Goal: Check status: Check status

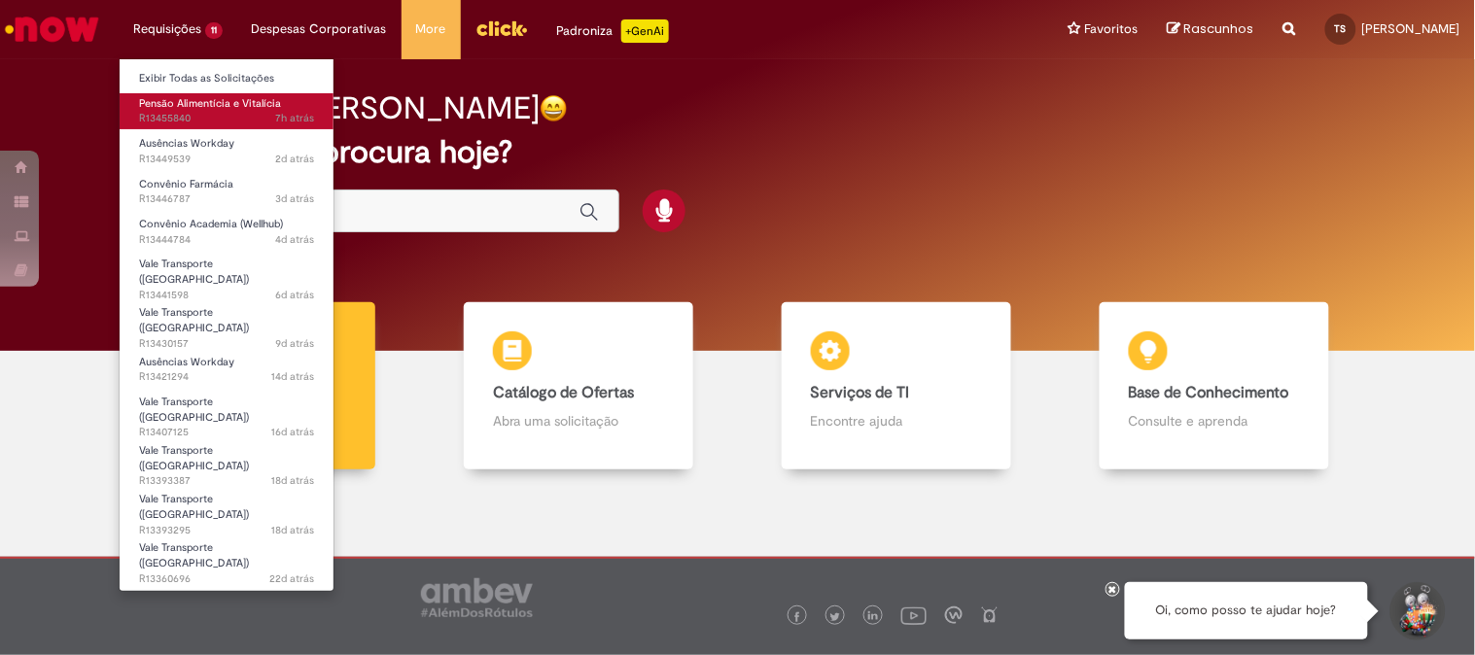
click at [215, 110] on link "Pensão Alimentícia e Vitalícia 7h atrás 7 horas atrás R13455840" at bounding box center [227, 111] width 214 height 36
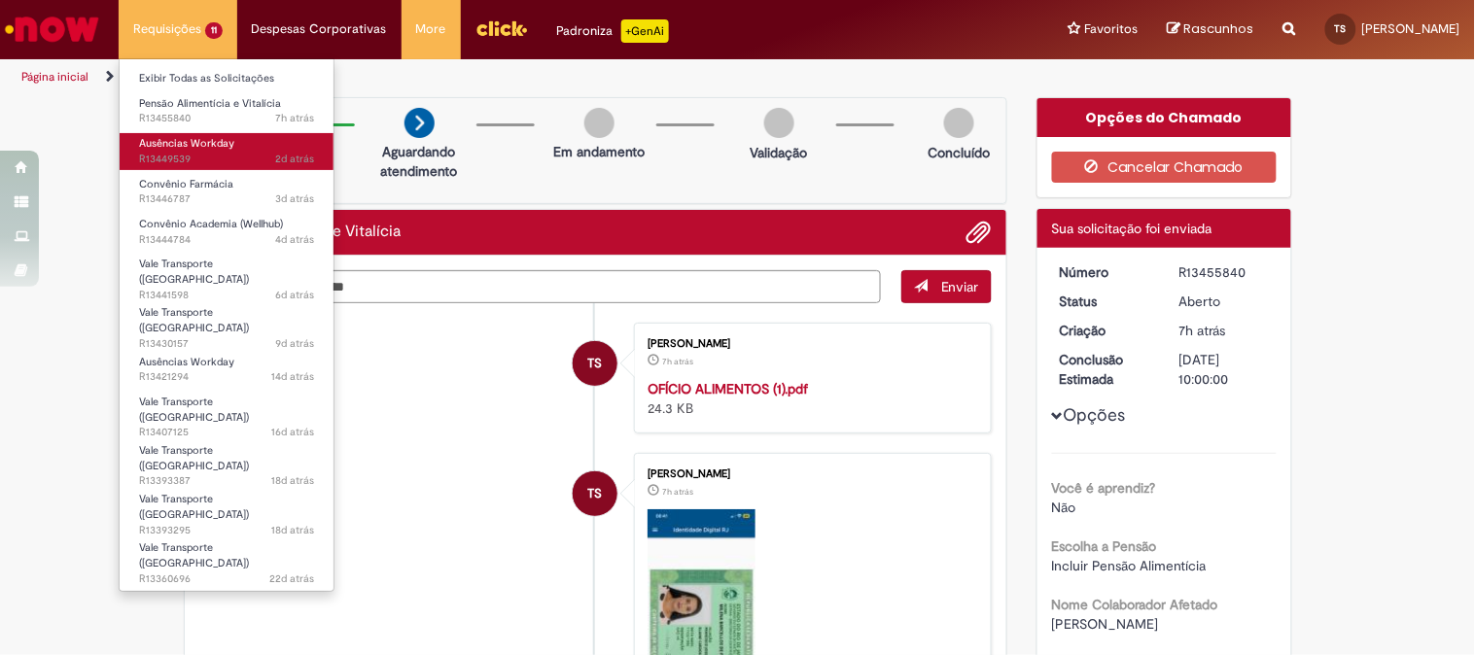
click at [217, 146] on span "Ausências Workday" at bounding box center [186, 143] width 95 height 15
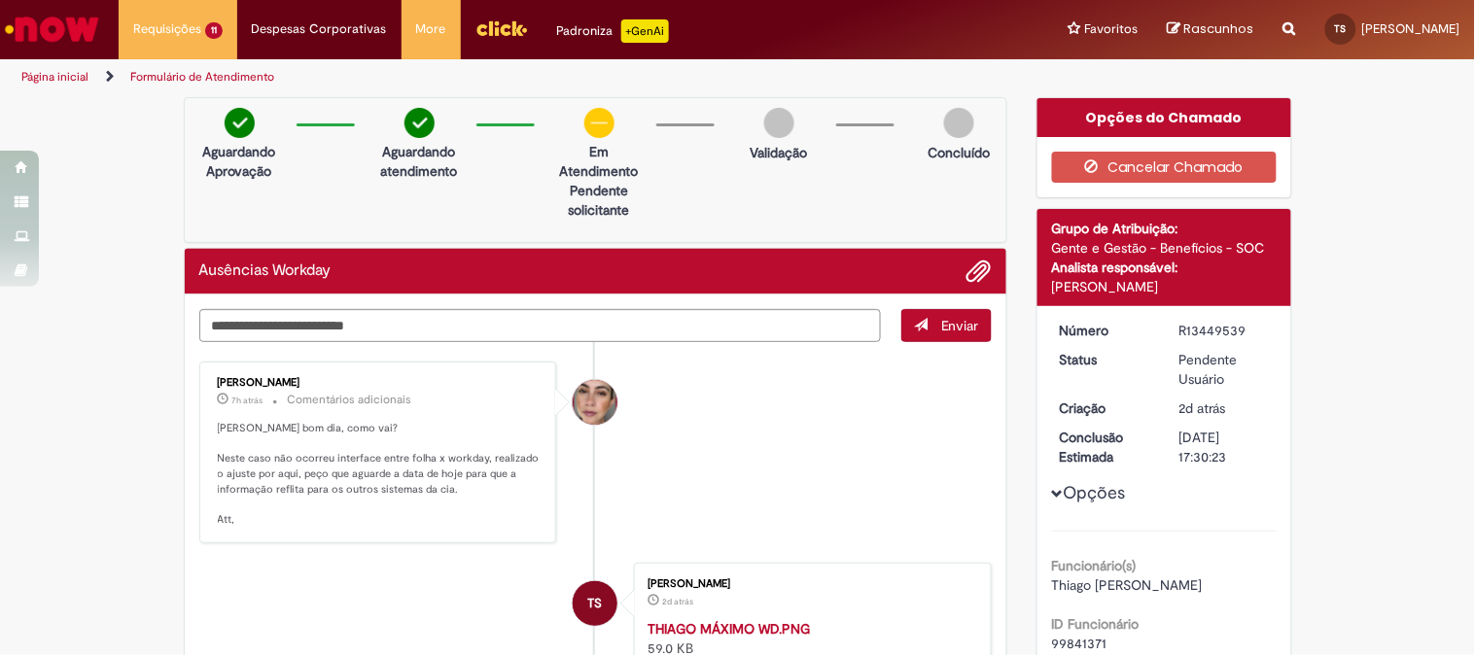
scroll to position [108, 0]
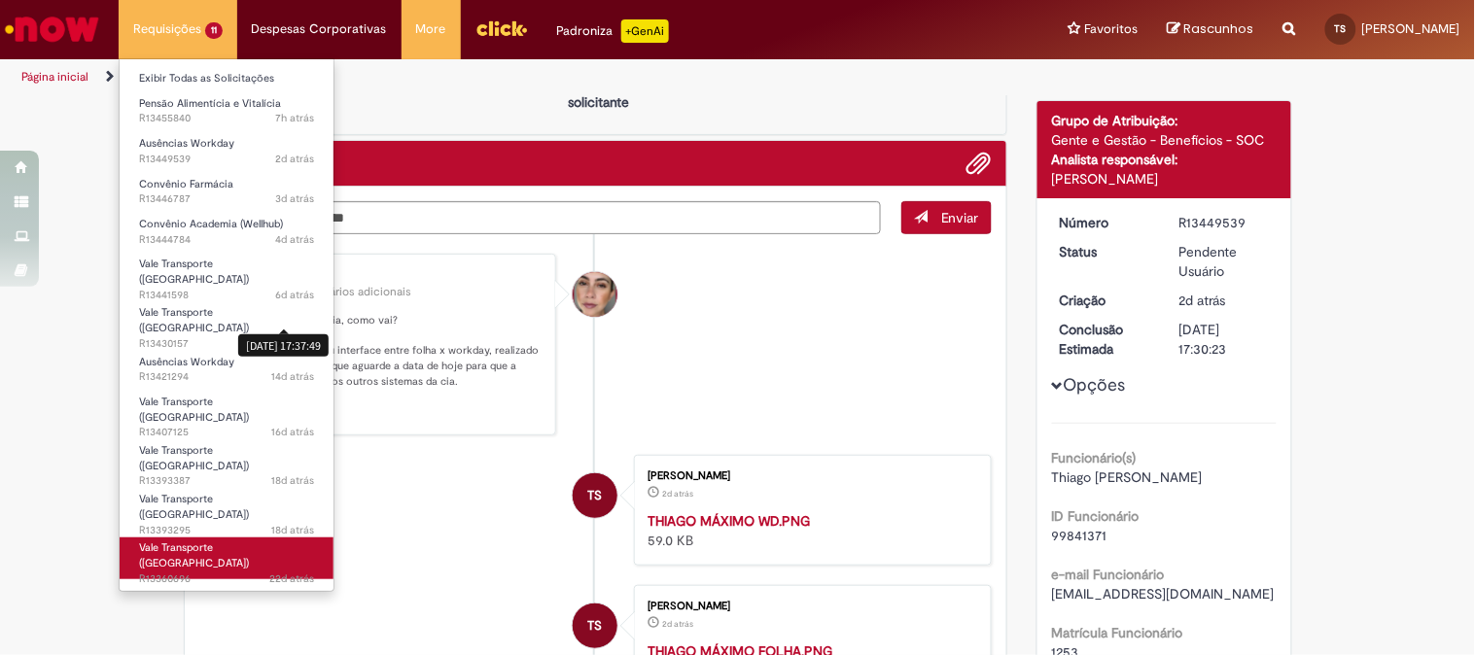
click at [238, 538] on link "Vale Transporte ([GEOGRAPHIC_DATA]) 22d atrás 22 dias atrás R13360696" at bounding box center [227, 559] width 214 height 42
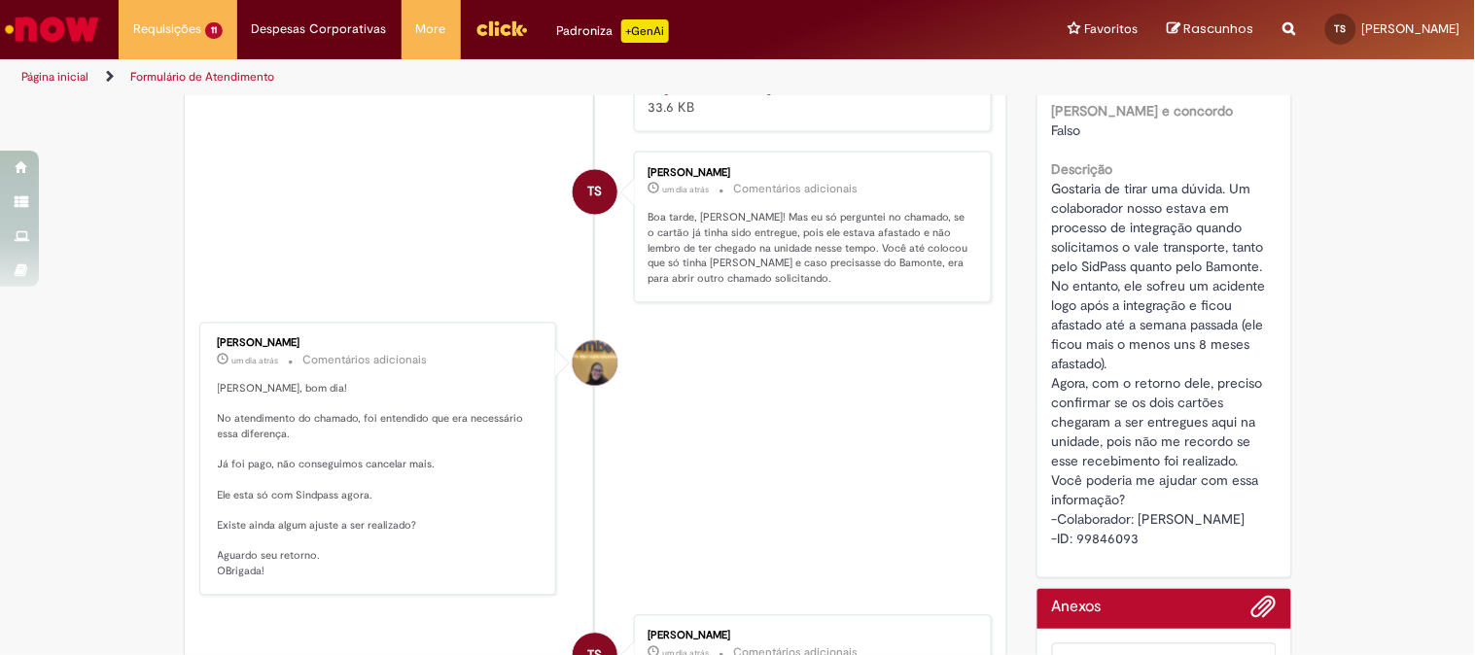
scroll to position [972, 0]
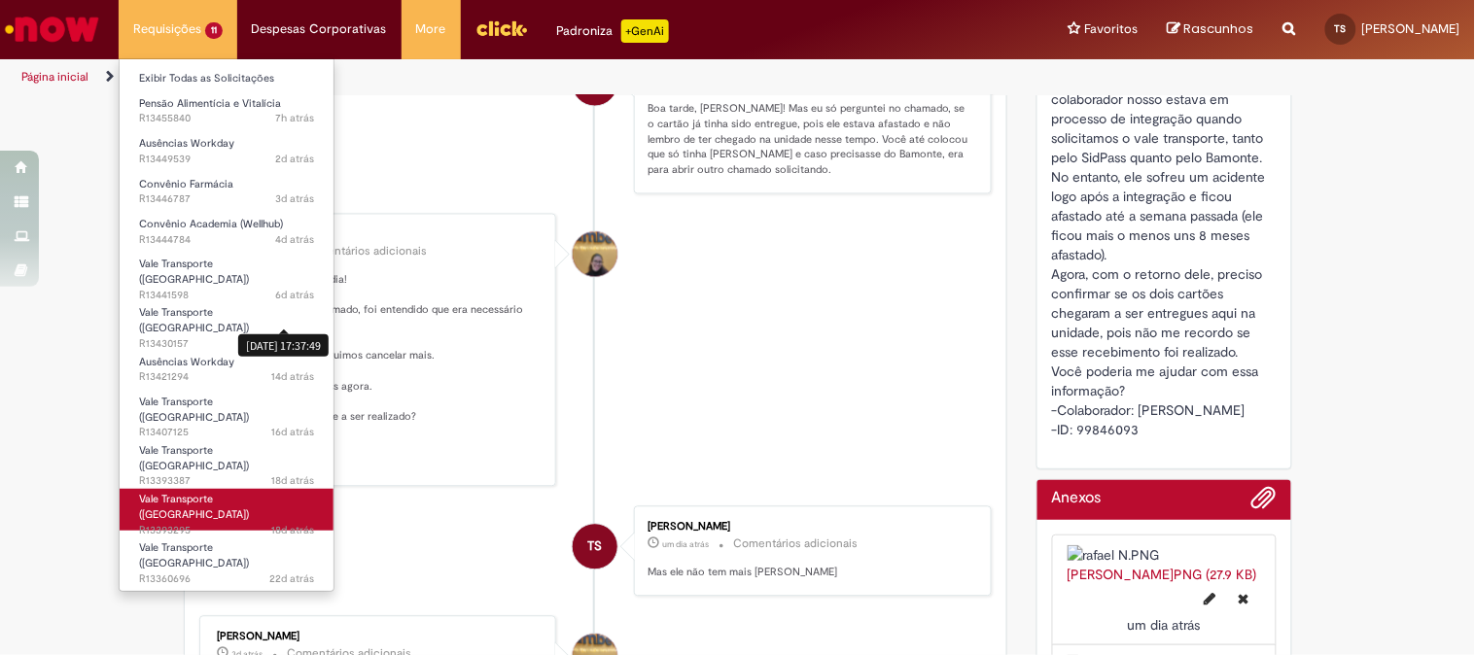
click at [240, 489] on link "Vale Transporte ([GEOGRAPHIC_DATA]) 18d atrás 18 dias atrás R13393295" at bounding box center [227, 510] width 214 height 42
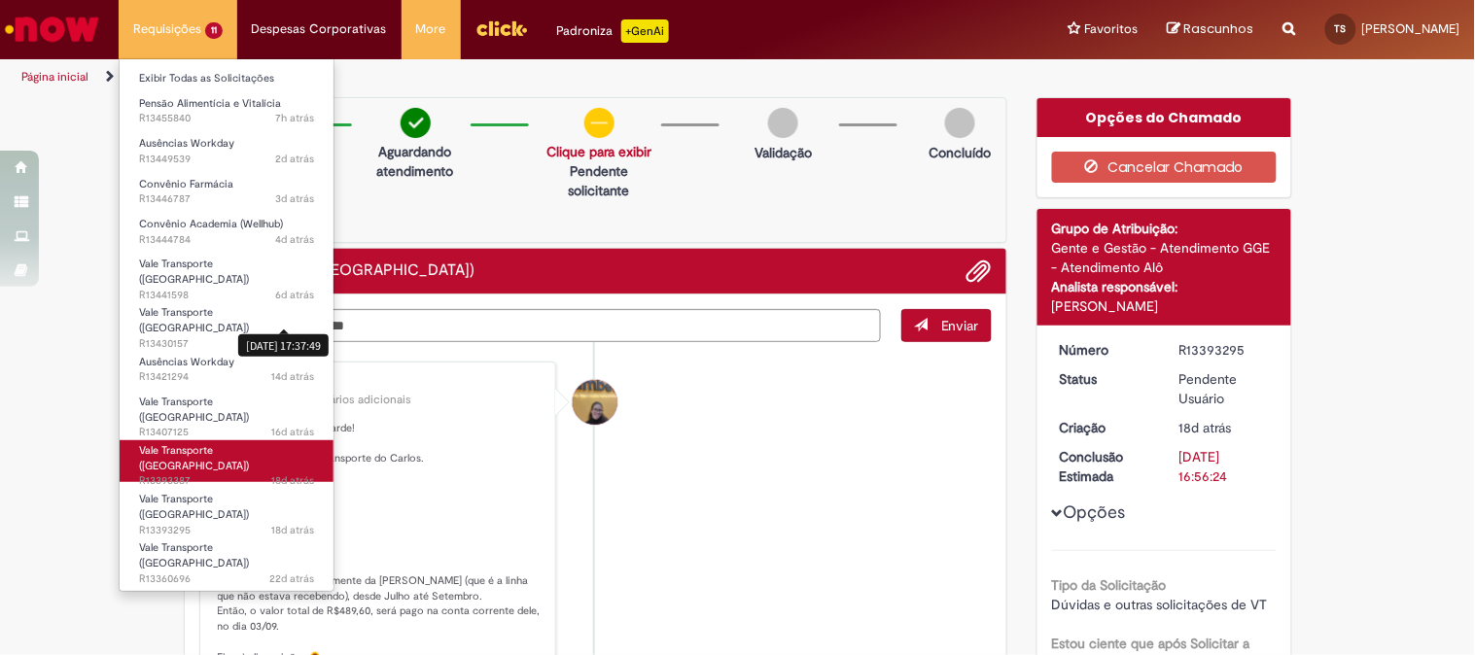
click at [200, 474] on span "18d atrás 18 dias atrás R13393387" at bounding box center [226, 482] width 175 height 16
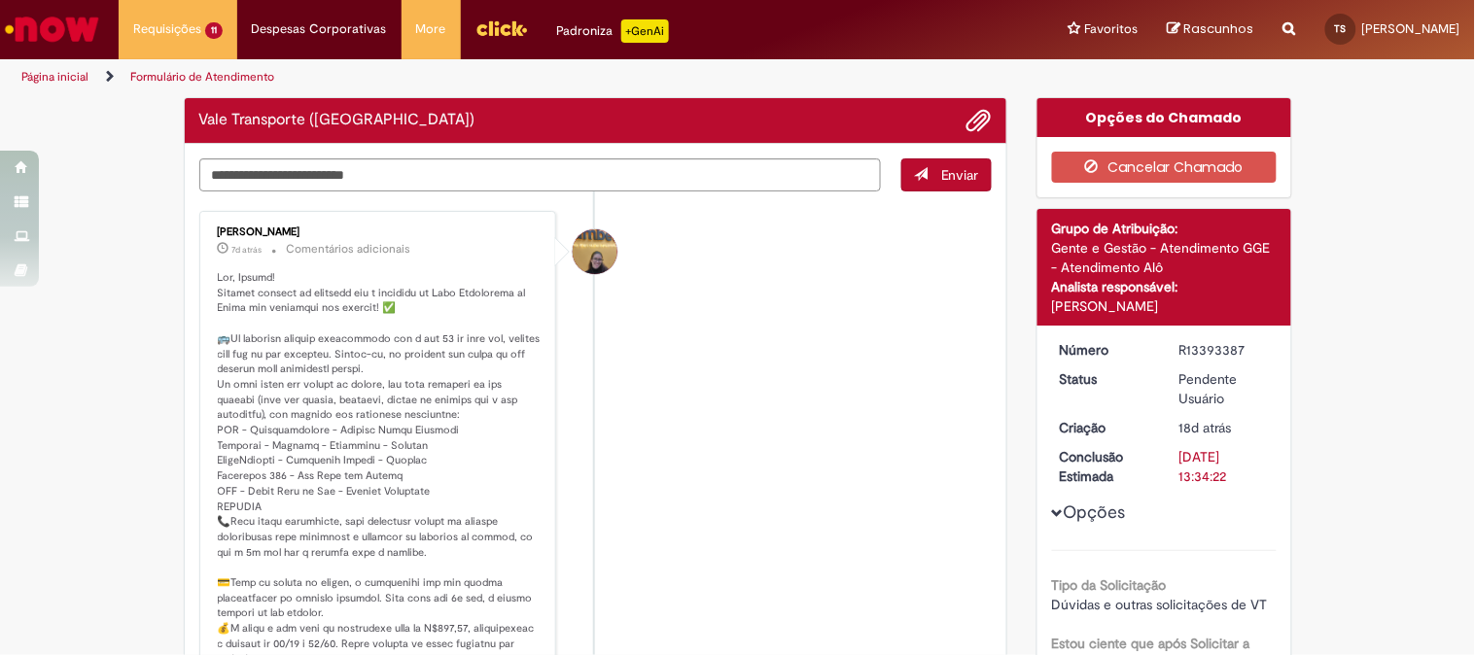
click at [647, 361] on li "[PERSON_NAME] 7d atrás 7 dias atrás Comentários adicionais" at bounding box center [596, 516] width 794 height 610
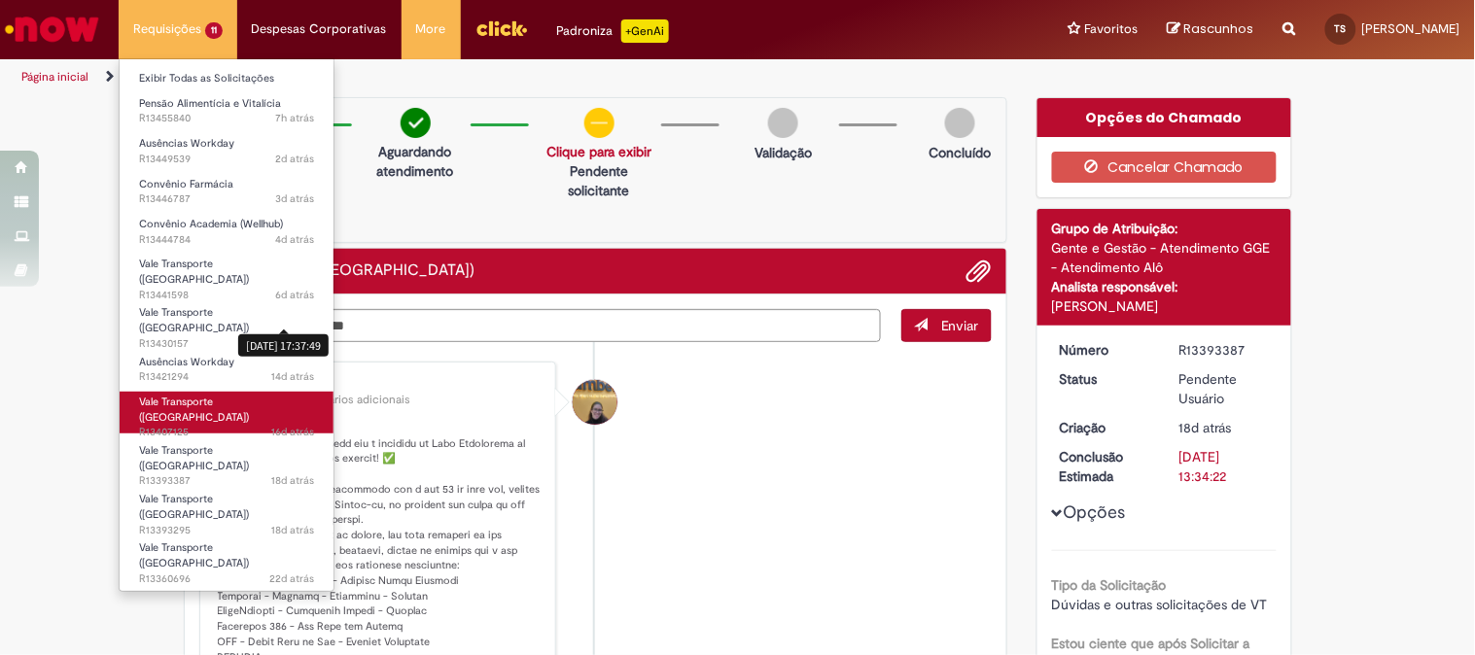
click at [207, 425] on span "16d atrás 16 dias atrás R13407125" at bounding box center [226, 433] width 175 height 16
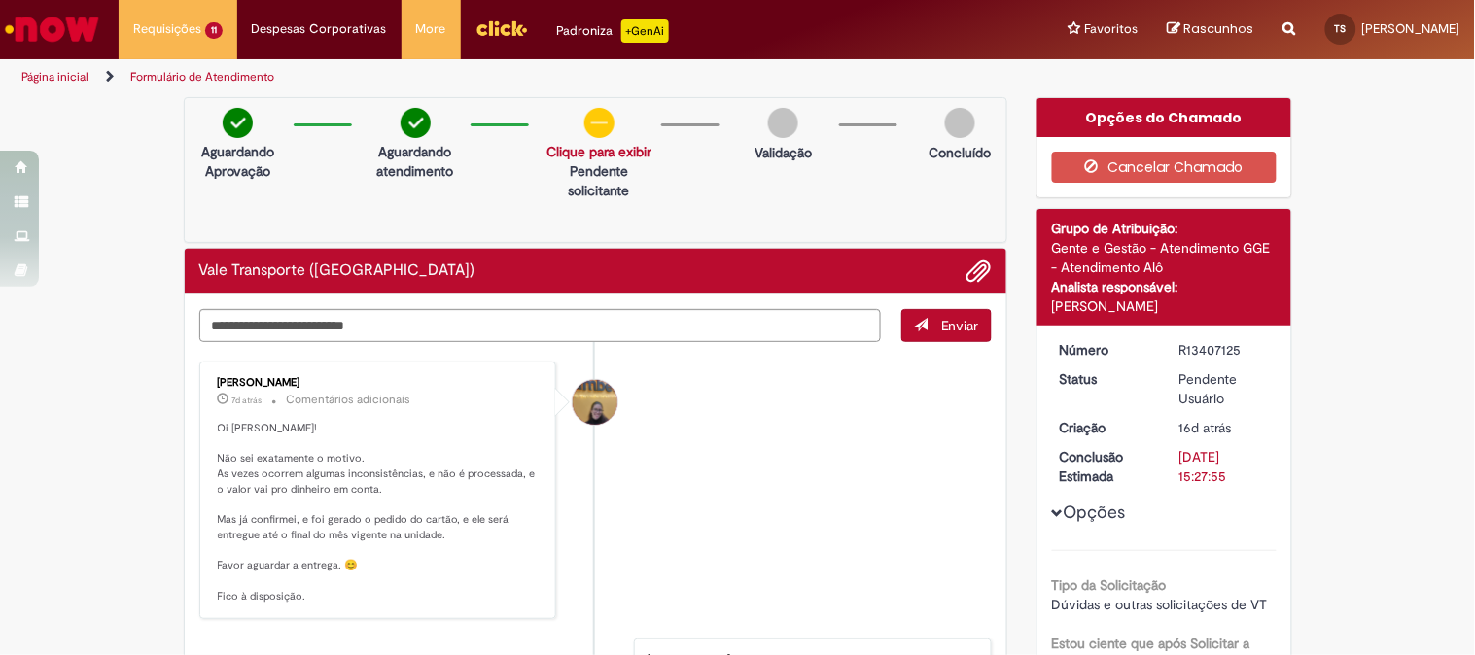
scroll to position [108, 0]
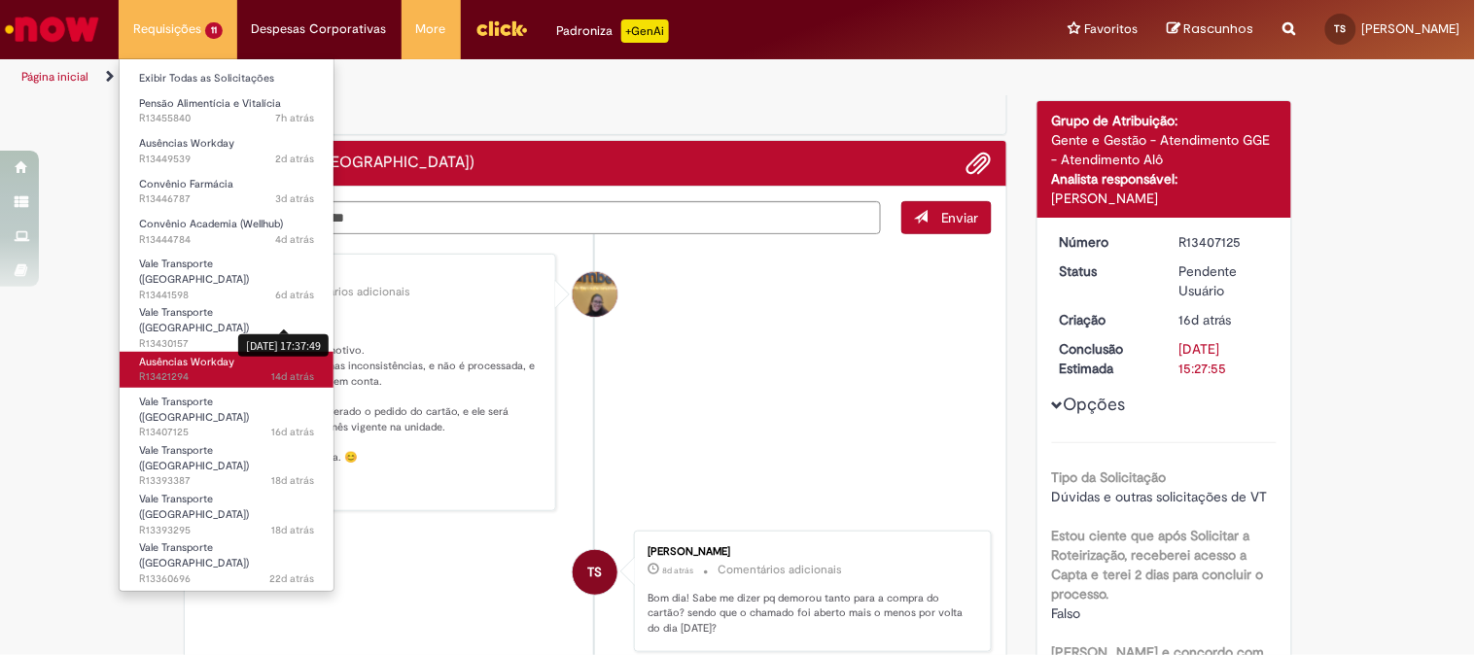
click at [208, 370] on span "14d atrás 14 dias atrás R13421294" at bounding box center [226, 378] width 175 height 16
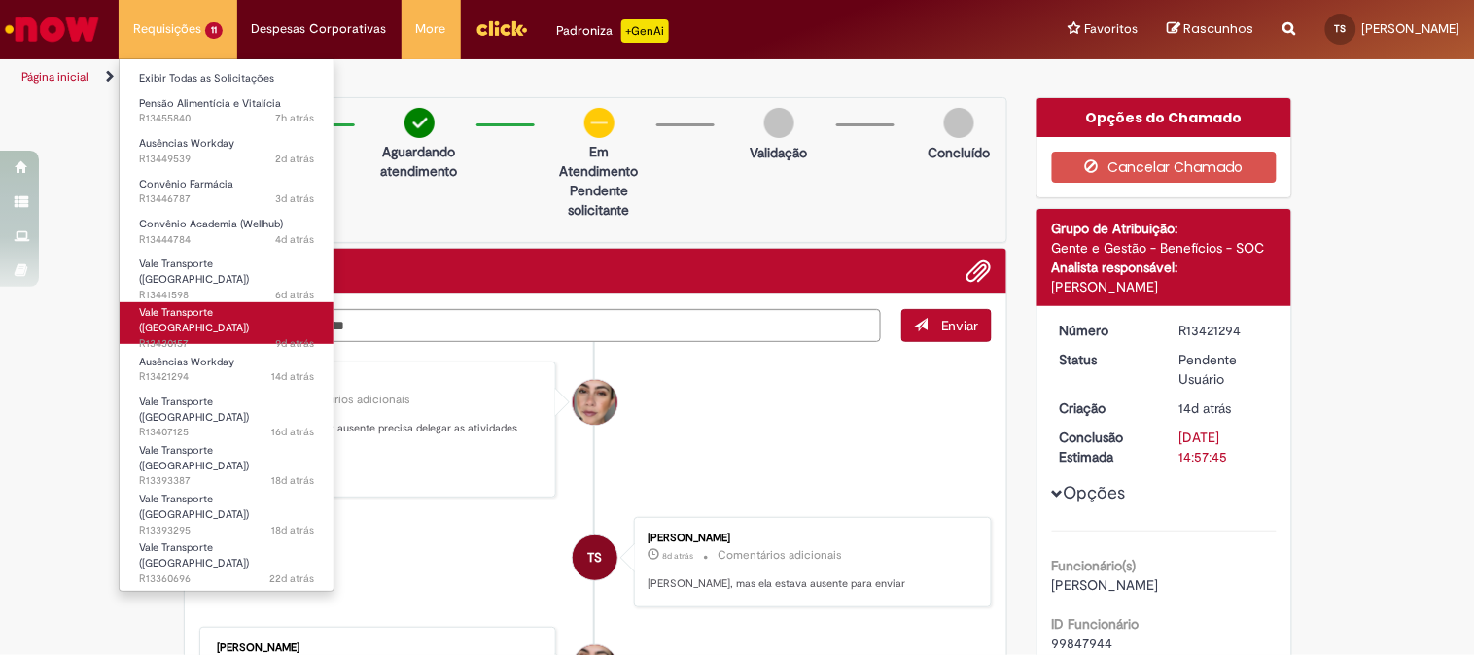
click at [228, 336] on span "9d atrás 9 dias atrás R13430157" at bounding box center [226, 344] width 175 height 16
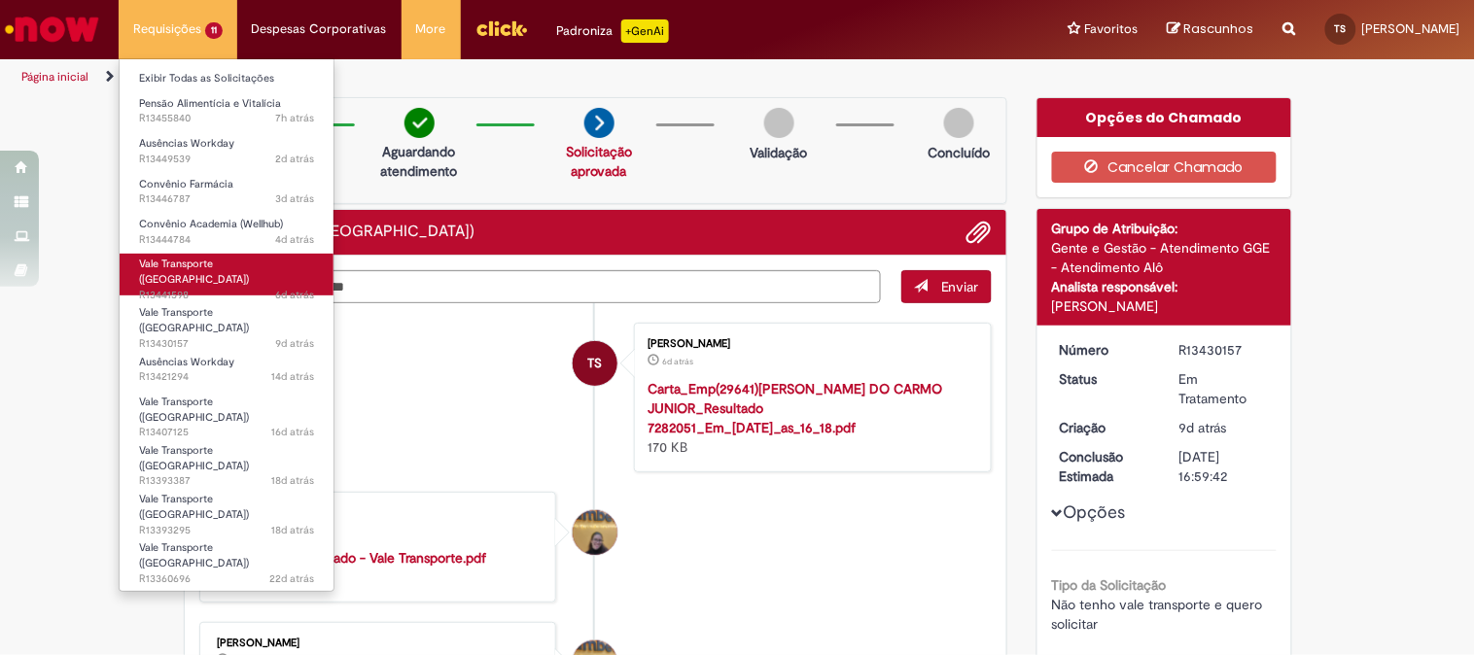
click at [222, 288] on span "6d atrás 6 dias atrás R13441598" at bounding box center [226, 296] width 175 height 16
click at [200, 269] on span "Vale Transporte ([GEOGRAPHIC_DATA])" at bounding box center [194, 272] width 110 height 30
drag, startPoint x: 200, startPoint y: 269, endPoint x: 326, endPoint y: 267, distance: 125.5
click at [206, 272] on link "Vale Transporte ([GEOGRAPHIC_DATA]) 6d atrás 6 dias atrás R13441598" at bounding box center [227, 275] width 214 height 42
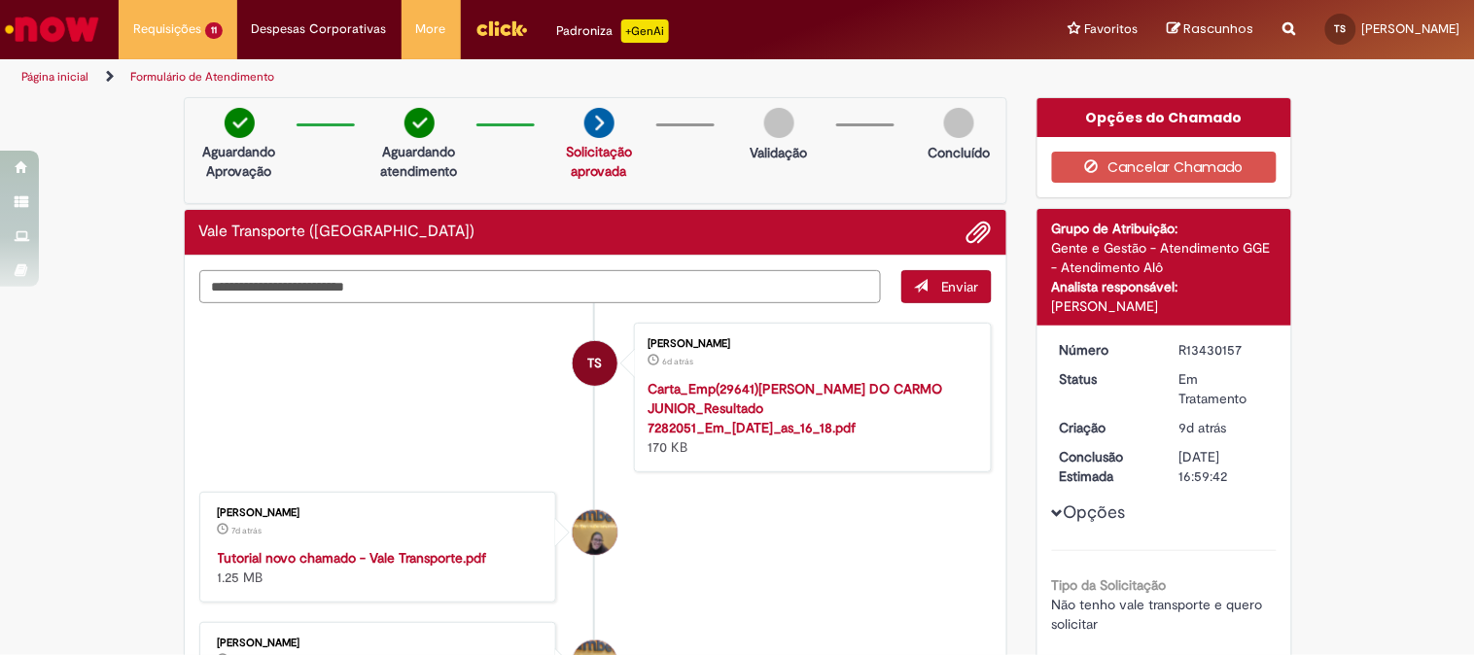
click at [467, 283] on textarea "Digite sua mensagem aqui..." at bounding box center [540, 286] width 683 height 33
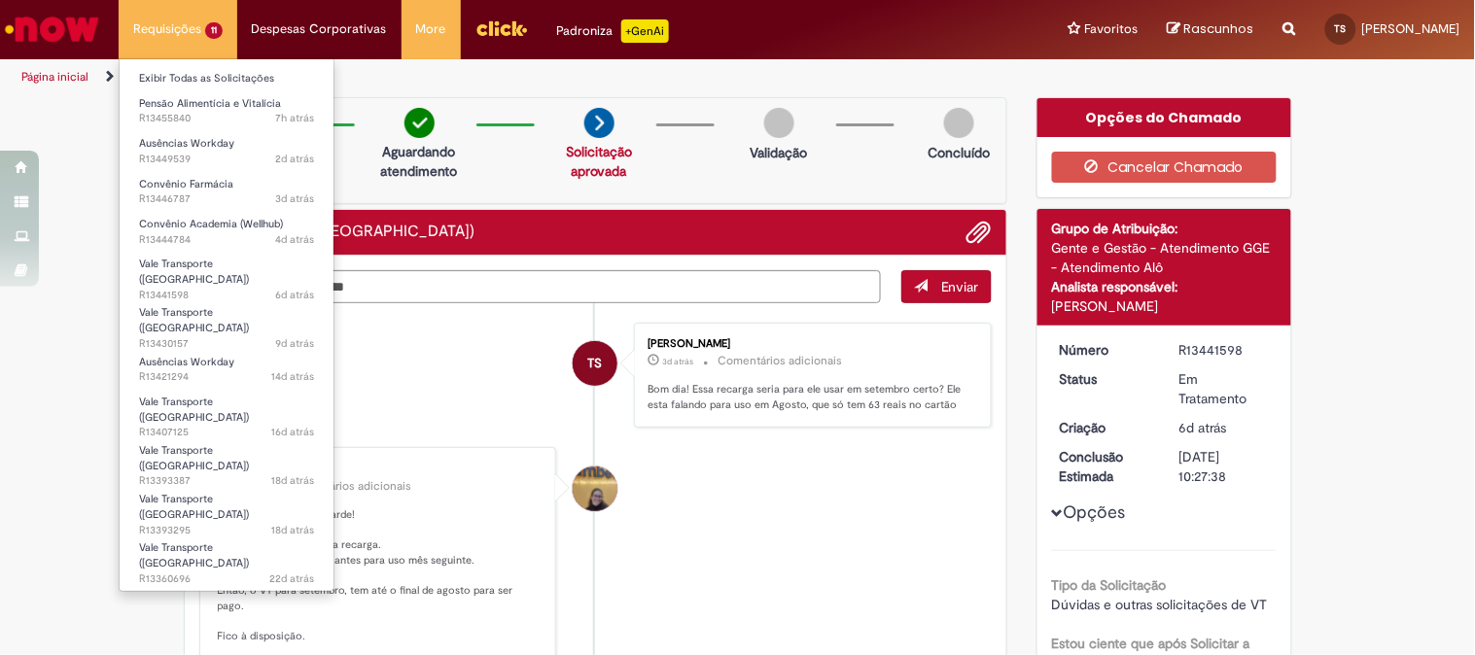
click at [154, 45] on li "Requisições 11 Exibir Todas as Solicitações Pensão Alimentícia e Vitalícia 7h a…" at bounding box center [178, 29] width 119 height 58
click at [191, 239] on span "4d atrás 4 dias atrás R13444784" at bounding box center [226, 240] width 175 height 16
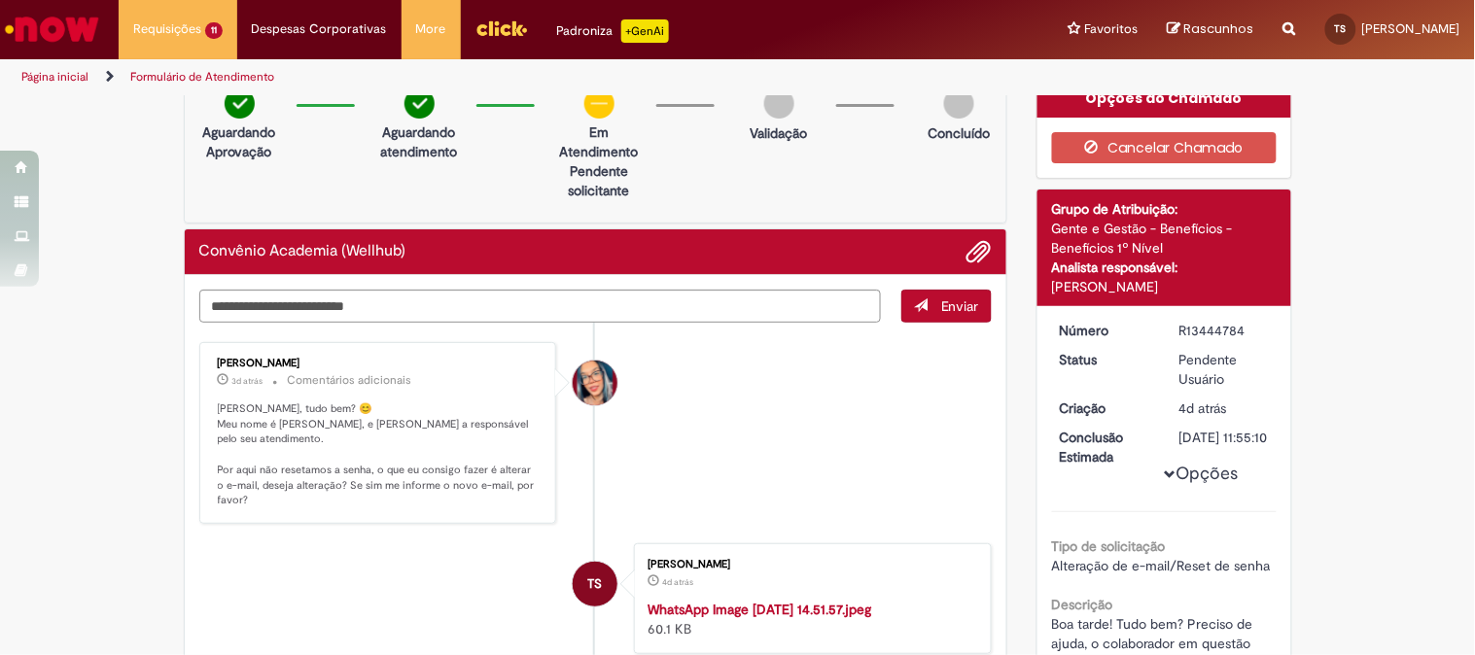
scroll to position [127, 0]
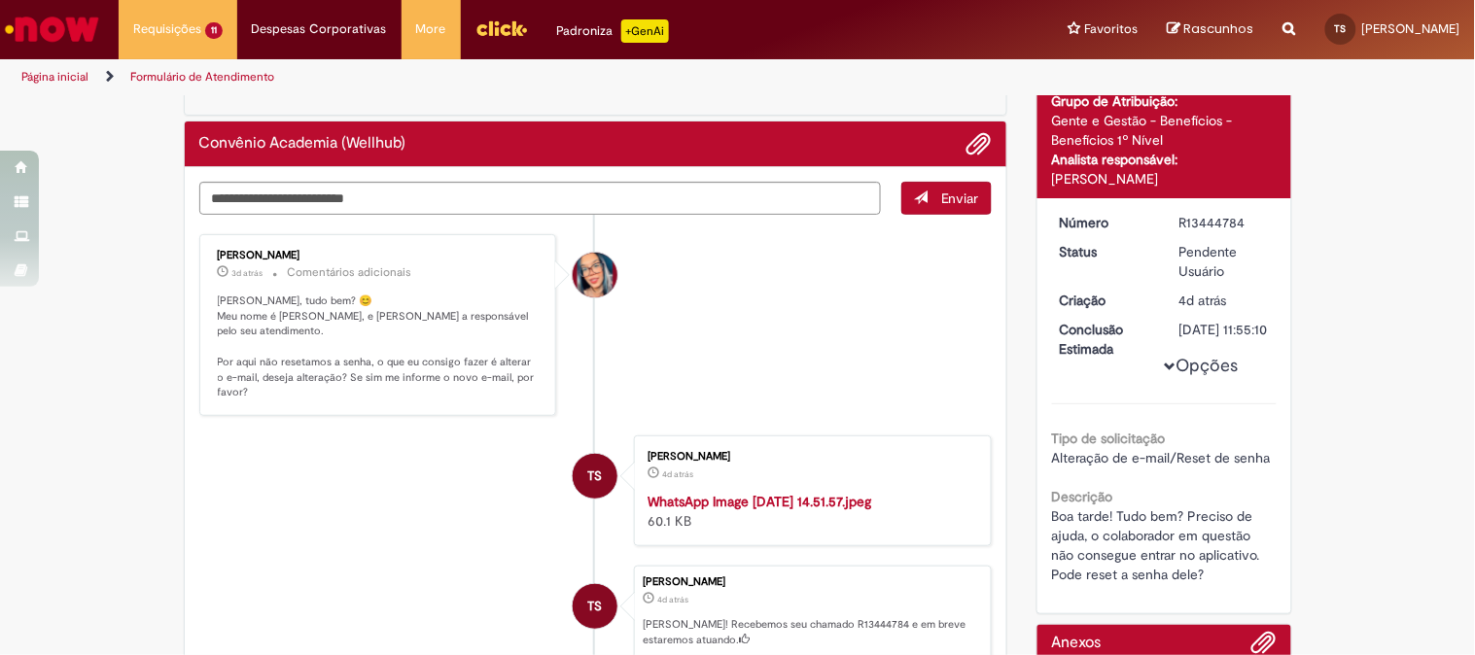
click at [0, 0] on button "Opções" at bounding box center [0, 0] width 0 height 0
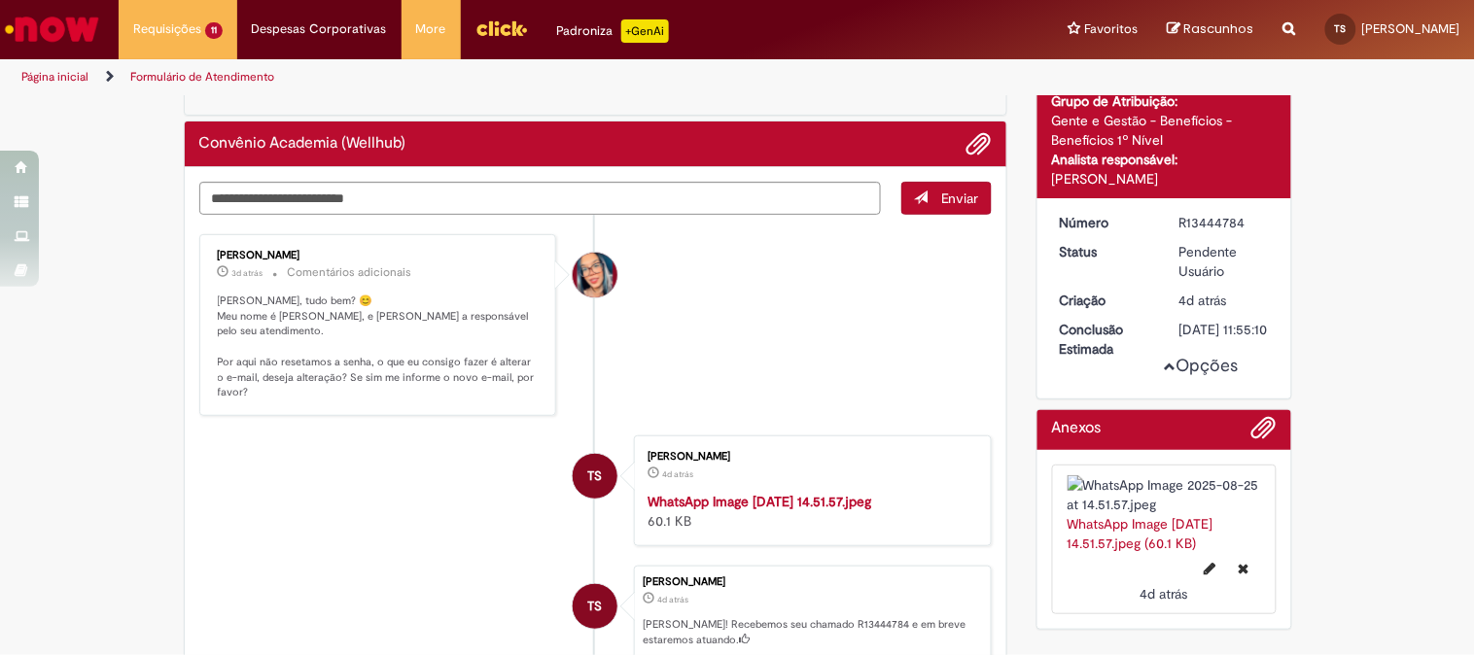
click at [1053, 384] on div "Opções" at bounding box center [1164, 298] width 225 height 171
click at [0, 0] on button "Opções" at bounding box center [0, 0] width 0 height 0
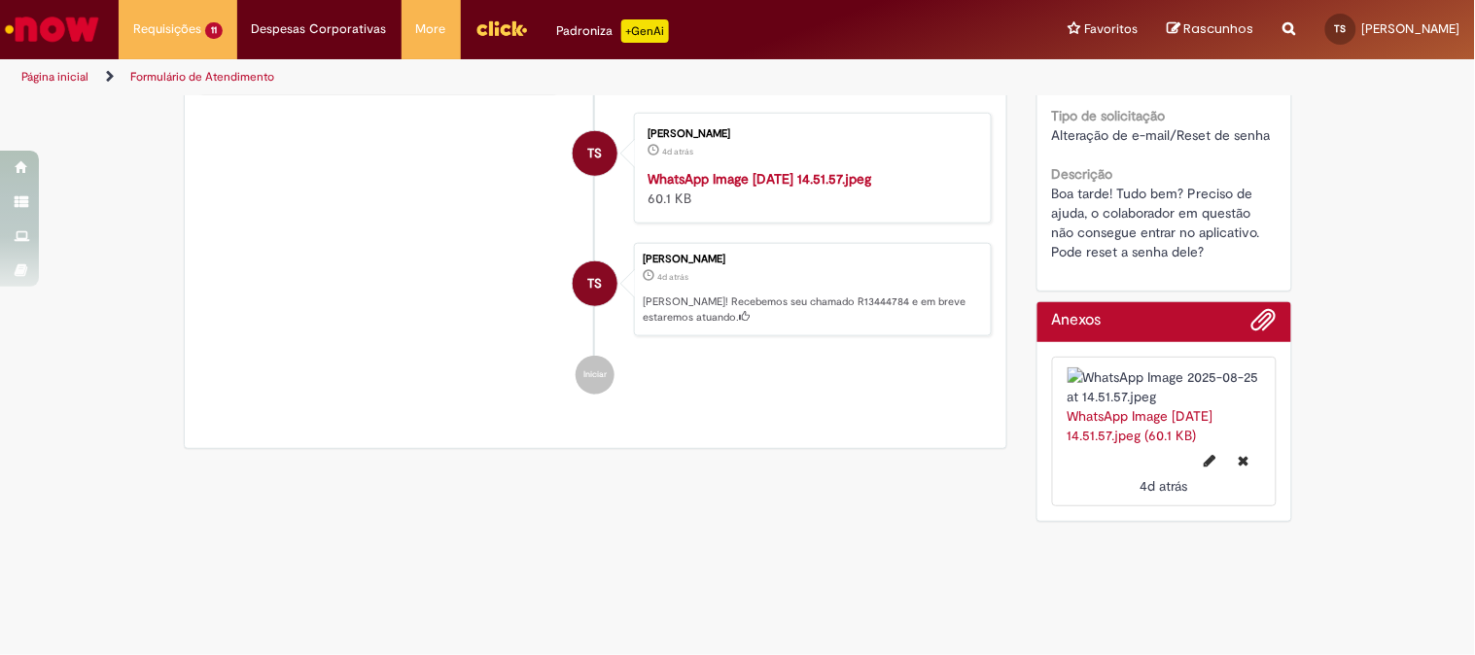
scroll to position [667, 0]
click at [1163, 368] on img at bounding box center [1165, 387] width 194 height 39
click at [1151, 368] on img at bounding box center [1165, 387] width 194 height 39
click at [724, 169] on img "Histórico de tíquete" at bounding box center [810, 169] width 324 height 0
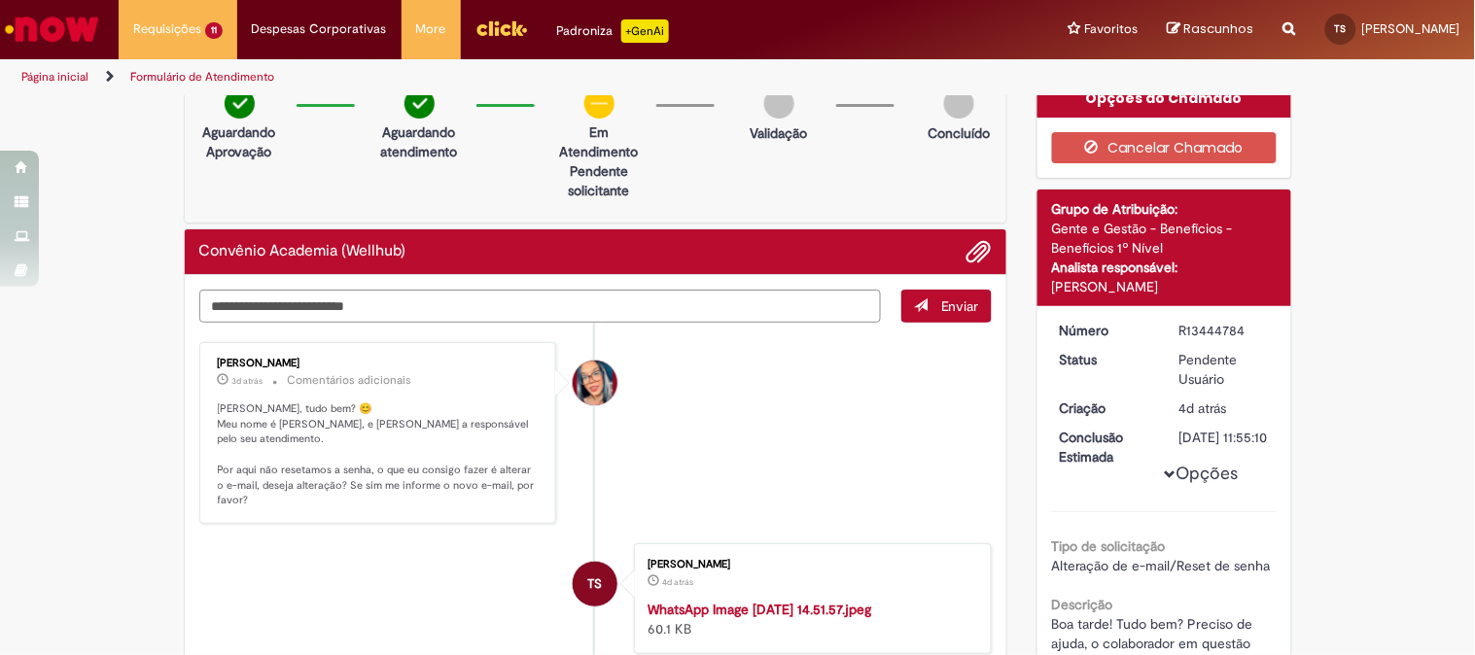
scroll to position [0, 0]
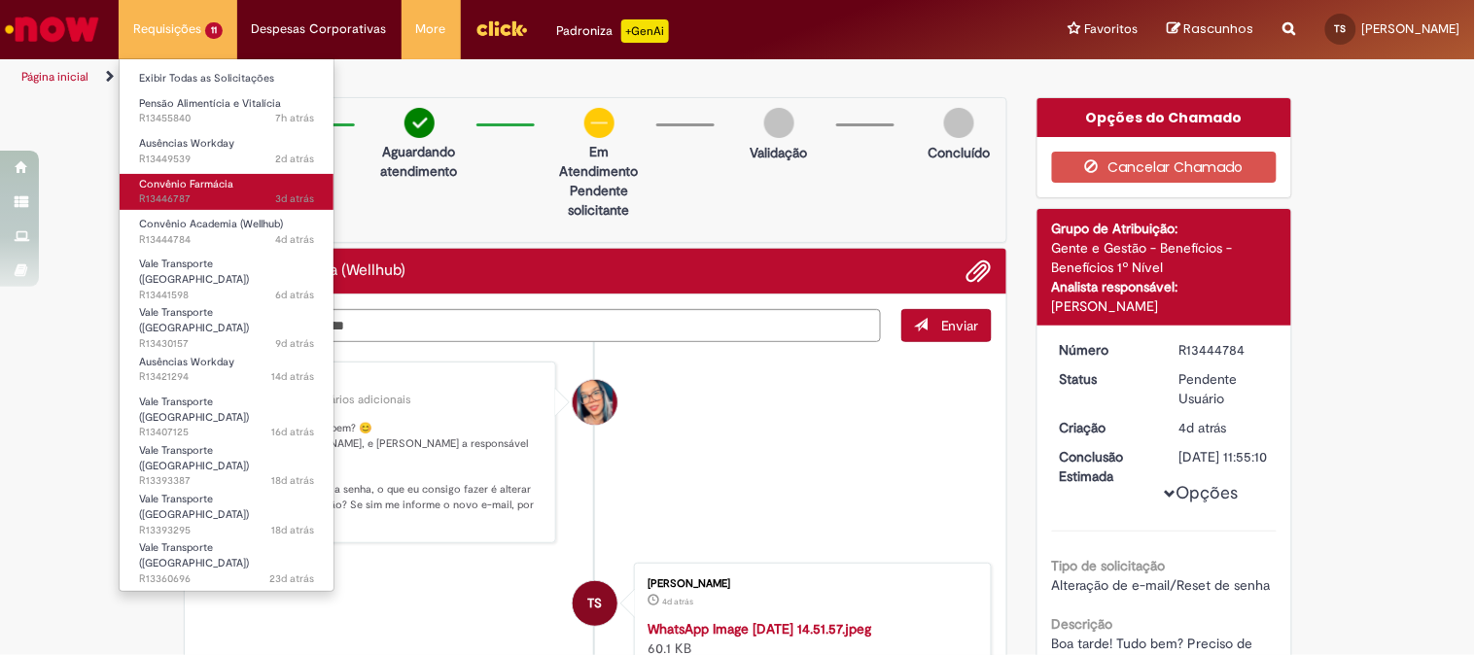
click at [208, 189] on span "Convênio Farmácia" at bounding box center [186, 184] width 94 height 15
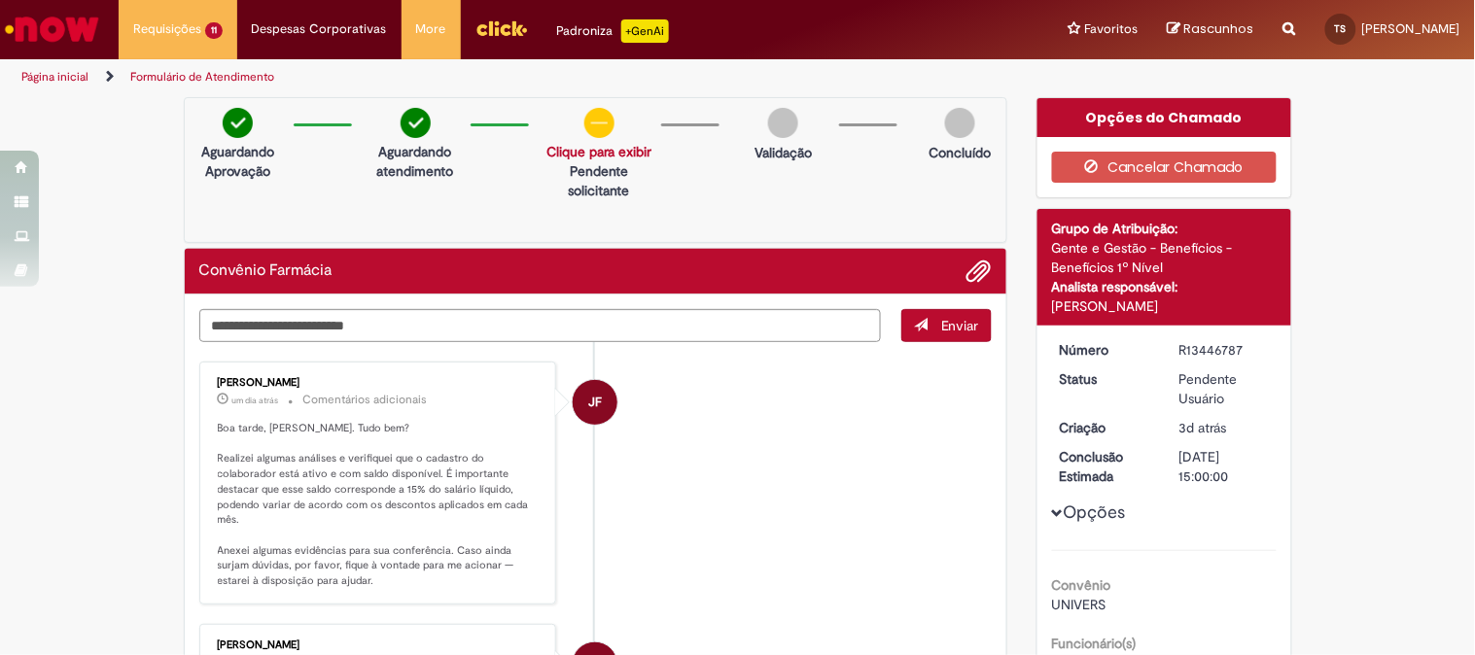
click at [751, 462] on li "JF [PERSON_NAME] um dia atrás um dia atrás Comentários adicionais Boa tarde, [P…" at bounding box center [596, 483] width 794 height 243
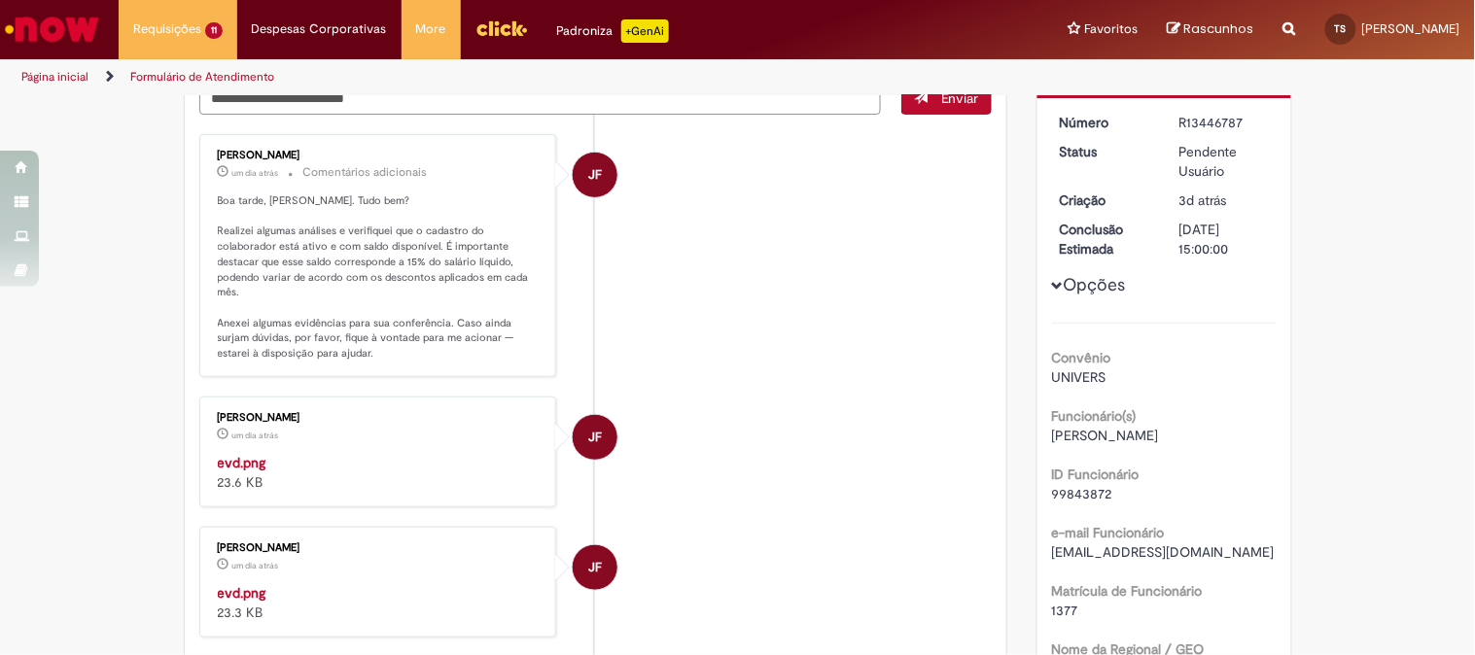
scroll to position [12, 0]
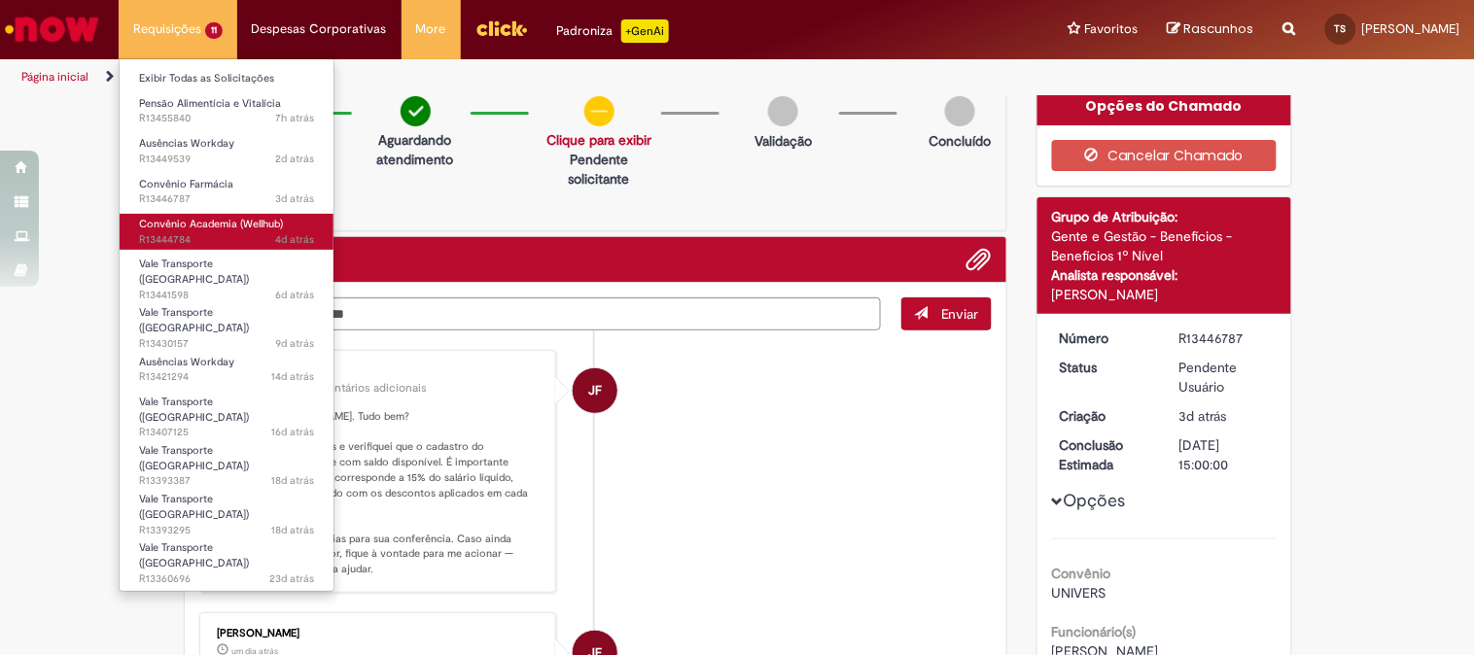
click at [222, 230] on link "Convênio Academia (Wellhub) 4d atrás 4 dias atrás R13444784" at bounding box center [227, 232] width 214 height 36
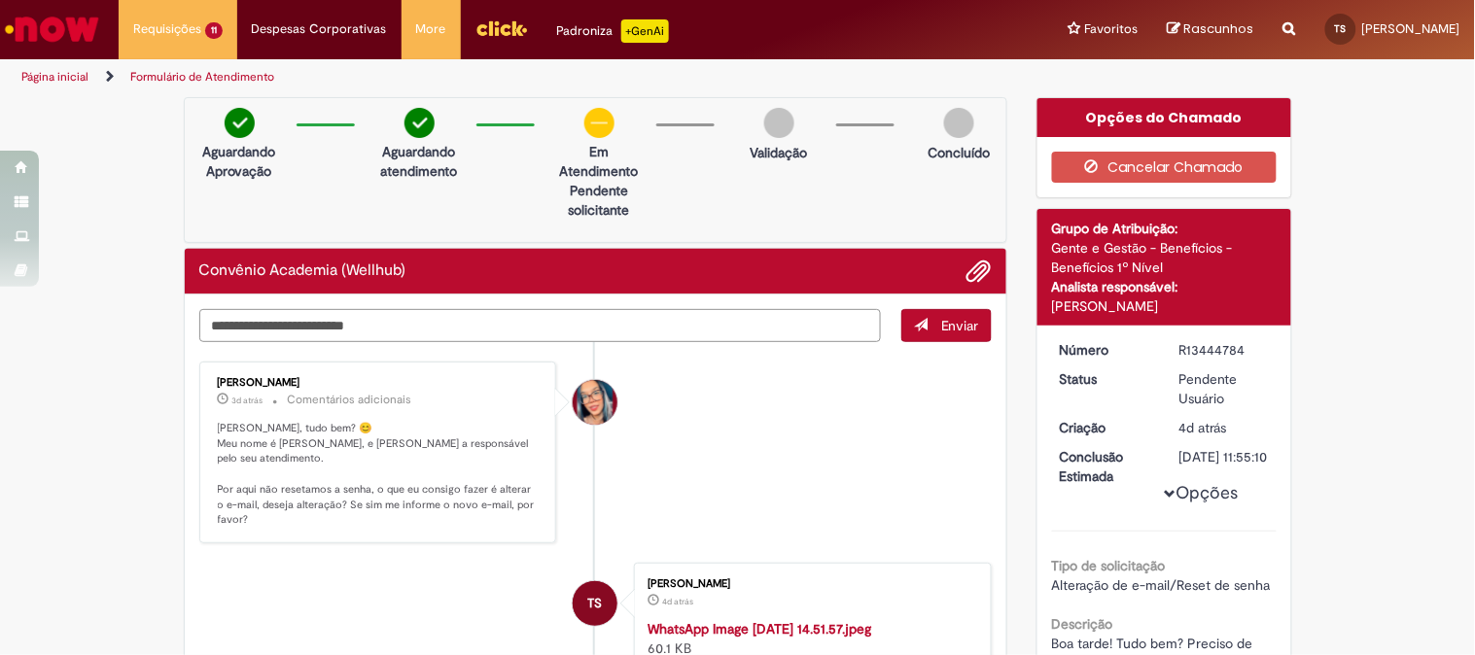
click at [234, 319] on textarea "Digite sua mensagem aqui..." at bounding box center [540, 325] width 683 height 33
type textarea "**********"
click at [914, 325] on span "submit" at bounding box center [921, 325] width 14 height 14
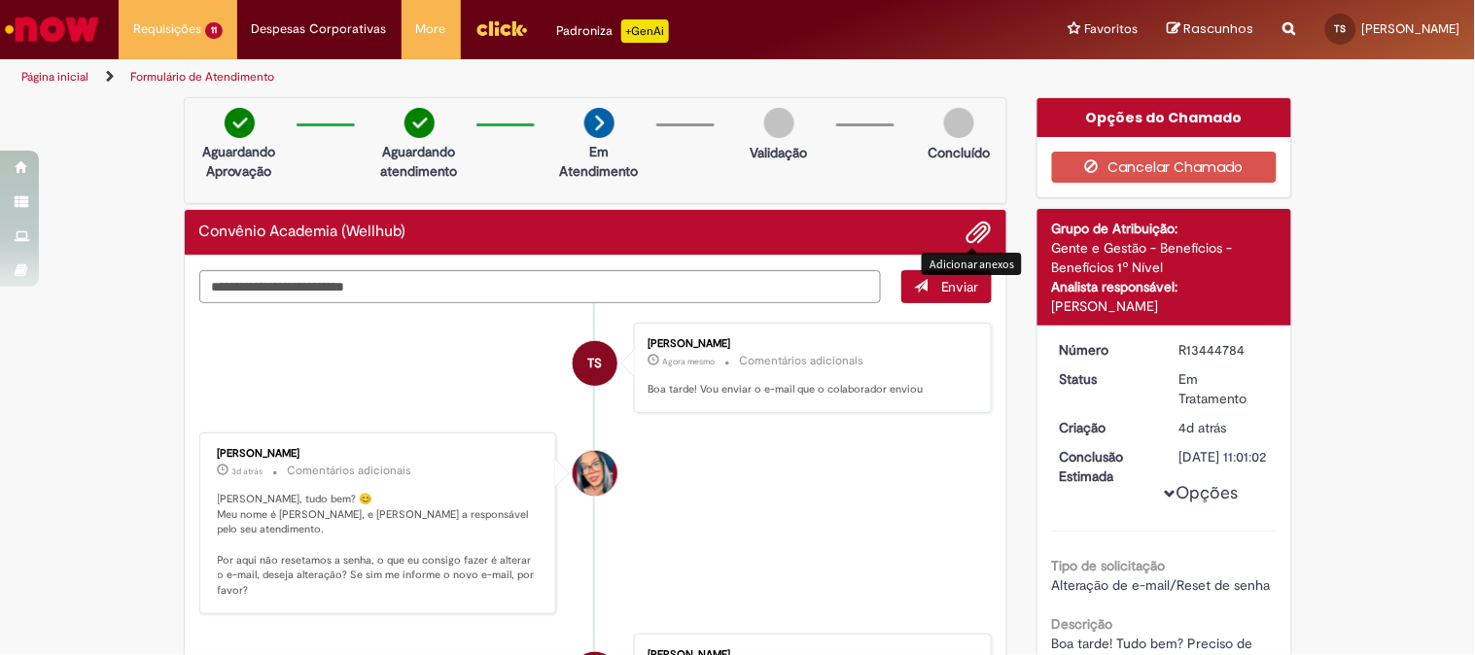
click at [968, 234] on span "Adicionar anexos" at bounding box center [979, 233] width 23 height 23
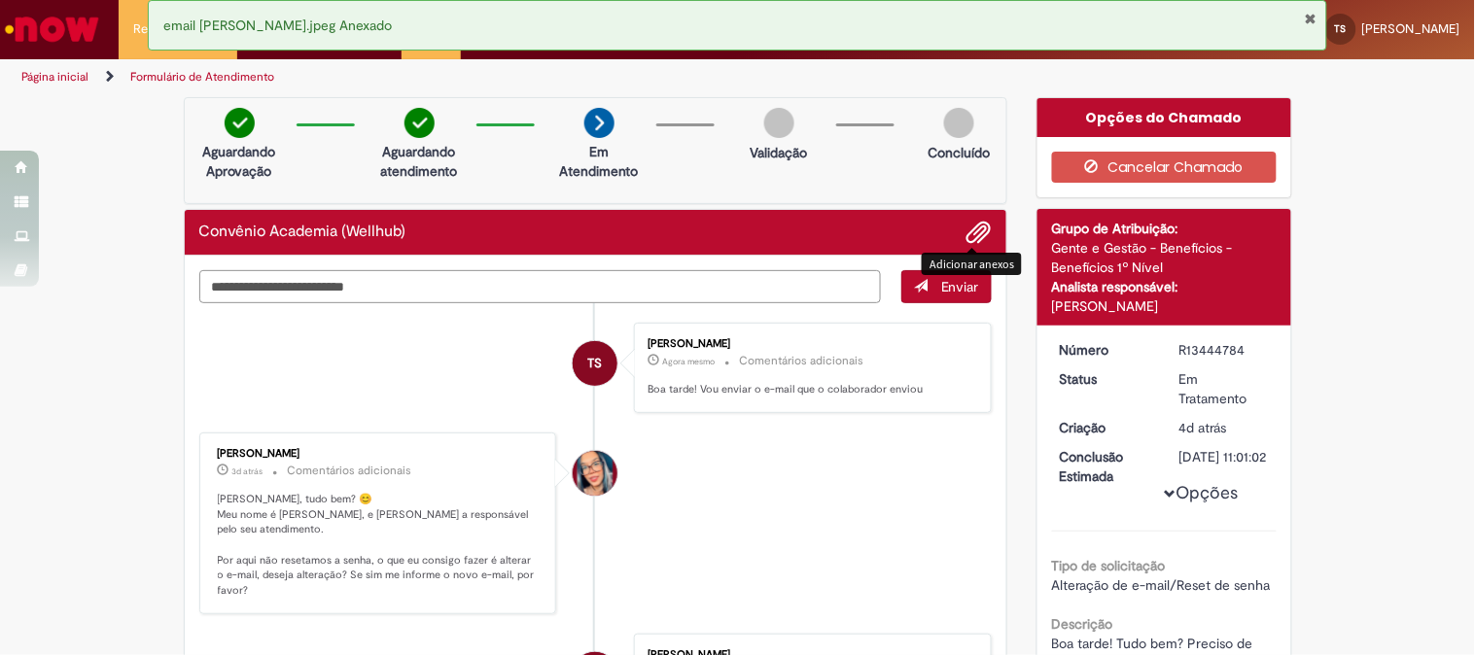
click at [329, 280] on textarea "Digite sua mensagem aqui..." at bounding box center [540, 286] width 683 height 33
